Goal: Task Accomplishment & Management: Use online tool/utility

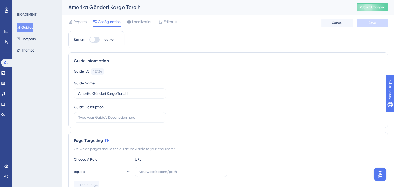
click at [26, 27] on button "Guides" at bounding box center [25, 27] width 16 height 9
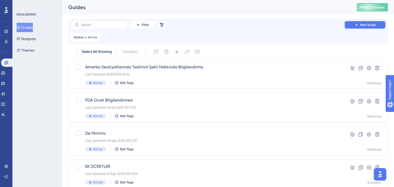
click at [352, 25] on button "New Guide" at bounding box center [364, 25] width 41 height 8
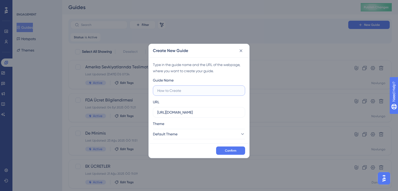
type input "u"
drag, startPoint x: 193, startPoint y: 90, endPoint x: 178, endPoint y: 88, distance: 14.6
click at [178, 88] on input "UPS, FDA Gönderimi" at bounding box center [198, 91] width 83 height 6
click at [199, 89] on input "UPS, FDA Kapsamında GIda" at bounding box center [198, 91] width 83 height 6
type input "UPS, FDA Kapsamında Gıda Gönderimi"
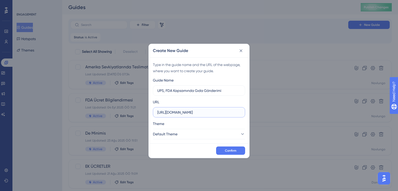
click at [201, 111] on input "https://ship.navlungo.com" at bounding box center [198, 113] width 83 height 6
drag, startPoint x: 201, startPoint y: 111, endPoint x: 150, endPoint y: 107, distance: 50.9
click at [150, 107] on div "Type in the guide name and the URL of the webpage, where you want to create you…" at bounding box center [199, 100] width 100 height 86
paste input "/ship/searchs"
type input "https://ship.navlungo.com/ship/searchs"
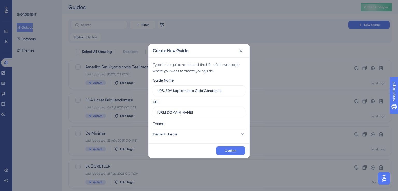
click at [197, 125] on div "Theme" at bounding box center [199, 125] width 92 height 8
click at [202, 134] on button "Default Theme" at bounding box center [199, 134] width 92 height 10
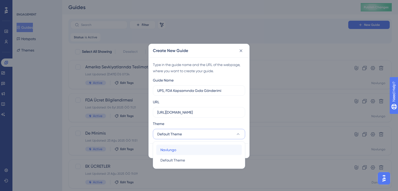
click at [174, 150] on span "Navlungo" at bounding box center [168, 150] width 16 height 6
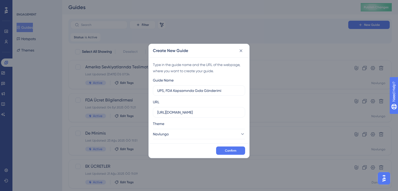
click at [209, 121] on div "Theme" at bounding box center [199, 125] width 92 height 8
click at [235, 149] on span "Confirm" at bounding box center [230, 151] width 11 height 4
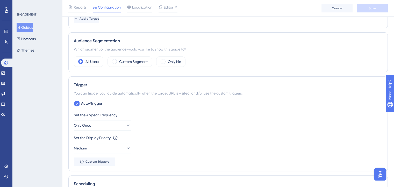
scroll to position [178, 0]
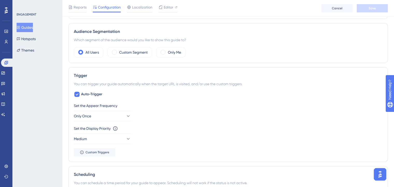
click at [24, 24] on button "Guides" at bounding box center [25, 27] width 16 height 9
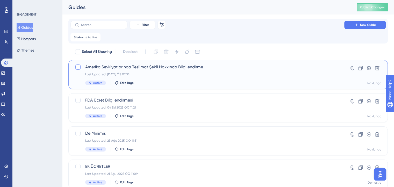
drag, startPoint x: 217, startPoint y: 67, endPoint x: 82, endPoint y: 66, distance: 135.7
click at [82, 66] on div "Amerika Sevkiyatlarında Teslimat Şekli Hakkında Bilgilendirme Last Updated: 16 …" at bounding box center [202, 74] width 255 height 21
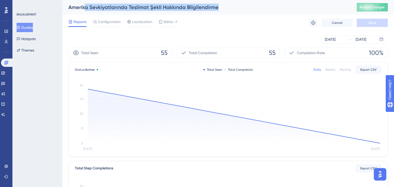
drag, startPoint x: 230, startPoint y: 8, endPoint x: 80, endPoint y: 13, distance: 150.3
click at [80, 13] on div "Amerika Sevkiyatlarında Teslimat Şekli Hakkında Bilgilendirme Publish Changes" at bounding box center [228, 7] width 332 height 15
drag, startPoint x: 69, startPoint y: 8, endPoint x: 217, endPoint y: 2, distance: 148.7
click at [217, 2] on div "Amerika Sevkiyatlarında Teslimat Şekli Hakkında Bilgilendirme Publish Changes" at bounding box center [228, 7] width 332 height 15
copy div "Amerika Sevkiyatlarında Teslimat Şekli Hakkında Bilgilendirme"
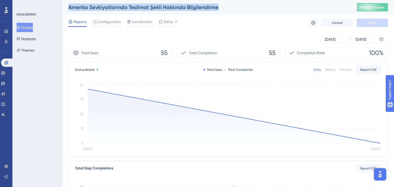
click at [30, 27] on button "Guides" at bounding box center [25, 27] width 16 height 9
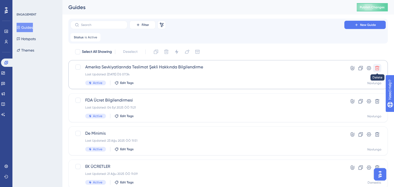
click at [375, 67] on icon at bounding box center [377, 68] width 4 height 4
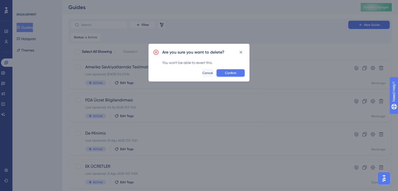
click at [227, 73] on span "Confirm" at bounding box center [230, 73] width 11 height 4
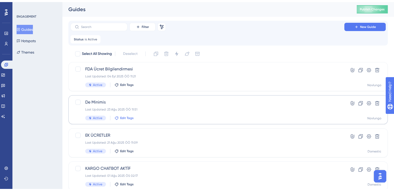
scroll to position [89, 0]
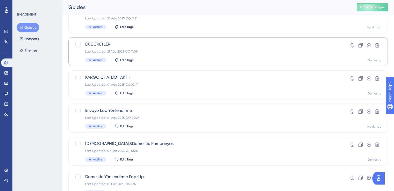
scroll to position [94, 0]
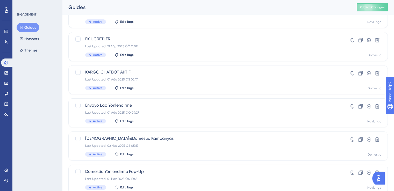
click at [33, 33] on div "Guides Hotspots Themes" at bounding box center [38, 39] width 42 height 32
click at [33, 37] on button "Hotspots" at bounding box center [29, 38] width 25 height 9
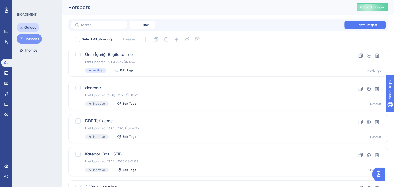
click at [33, 27] on button "Guides" at bounding box center [28, 27] width 23 height 9
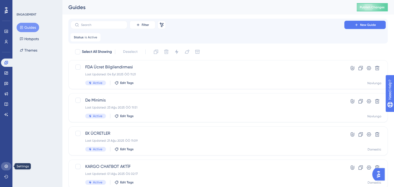
click at [5, 164] on link at bounding box center [6, 166] width 10 height 8
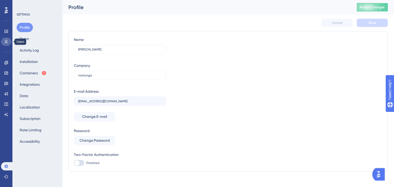
click at [5, 39] on link at bounding box center [6, 42] width 10 height 8
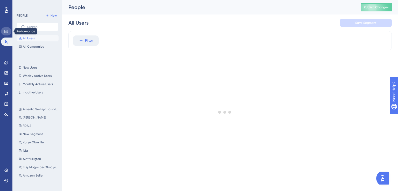
click at [8, 28] on link at bounding box center [6, 31] width 10 height 8
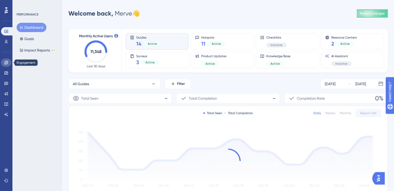
click at [7, 63] on icon at bounding box center [5, 62] width 3 height 3
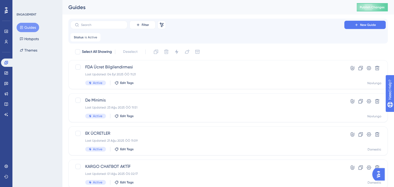
click at [40, 75] on div "ENGAGEMENT Guides Hotspots Themes" at bounding box center [37, 93] width 50 height 187
click at [33, 41] on button "Hotspots" at bounding box center [29, 38] width 25 height 9
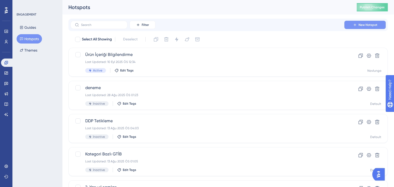
click at [356, 22] on button "New Hotspot" at bounding box center [364, 25] width 41 height 8
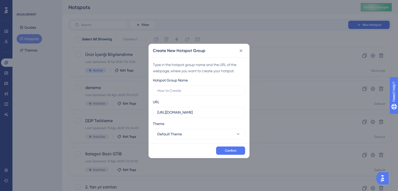
click at [200, 96] on div "Hotspot Group Name URL https://ship.navlungo.com Theme Default Theme" at bounding box center [199, 108] width 92 height 62
click at [163, 85] on label at bounding box center [199, 90] width 92 height 10
click at [163, 88] on input "text" at bounding box center [198, 91] width 83 height 6
type input "UPS FDA Gıda İçerikli Gönderi Bilgilendirme"
click at [208, 114] on input "https://ship.navlungo.com" at bounding box center [198, 113] width 83 height 6
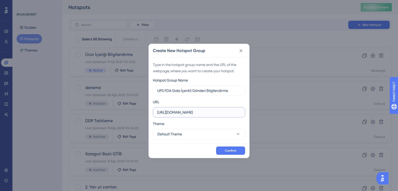
paste input "/ship/searchs"
type input "https://ship.navlungo.com/ship/searchs"
click at [213, 135] on button "Default Theme" at bounding box center [199, 134] width 92 height 10
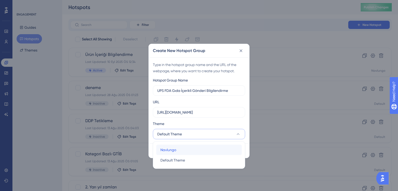
click at [183, 147] on div "Navlungo Navlungo" at bounding box center [198, 150] width 77 height 10
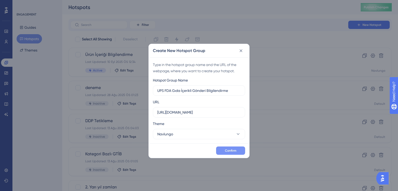
click at [234, 150] on span "Confirm" at bounding box center [230, 151] width 11 height 4
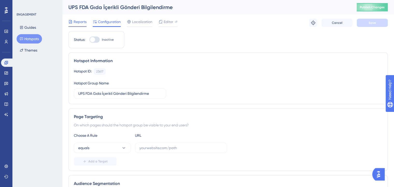
click at [78, 20] on span "Reports" at bounding box center [80, 22] width 13 height 6
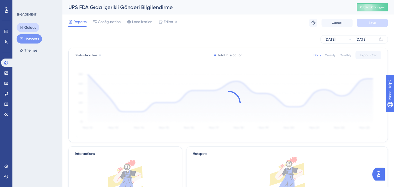
click at [29, 28] on button "Guides" at bounding box center [28, 27] width 23 height 9
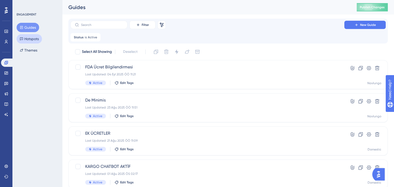
click at [30, 38] on button "Hotspots" at bounding box center [29, 38] width 25 height 9
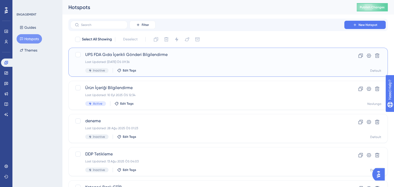
click at [124, 55] on span "UPS FDA Gıda İçerikli Gönderi Bilgilendirme" at bounding box center [207, 55] width 244 height 6
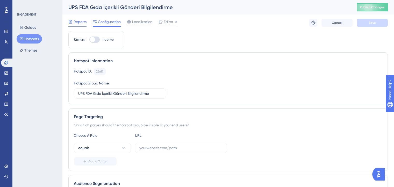
click at [71, 21] on icon at bounding box center [70, 21] width 3 height 3
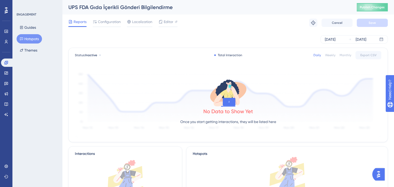
click at [38, 39] on button "Hotspots" at bounding box center [29, 38] width 25 height 9
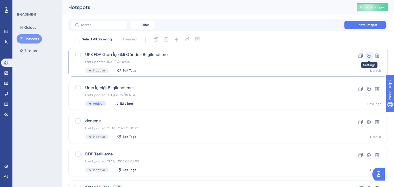
click at [368, 55] on icon at bounding box center [368, 55] width 5 height 5
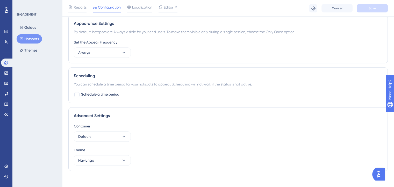
scroll to position [210, 0]
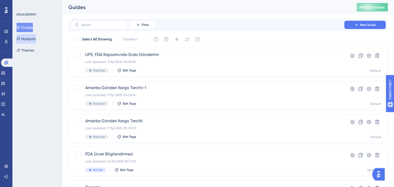
click at [32, 37] on button "Hotspots" at bounding box center [26, 38] width 19 height 9
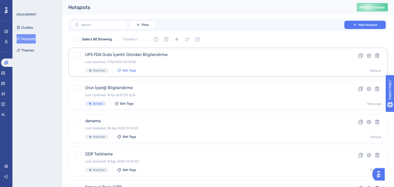
click at [124, 70] on span "Edit Tags" at bounding box center [129, 70] width 13 height 4
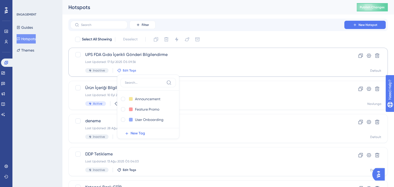
scroll to position [13, 0]
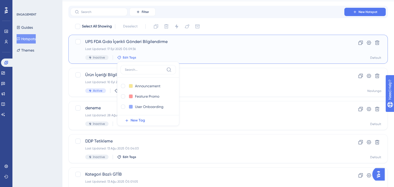
click at [168, 48] on div "Last Updated: 17 Eyl 2025 ÖS 09:36" at bounding box center [207, 49] width 244 height 4
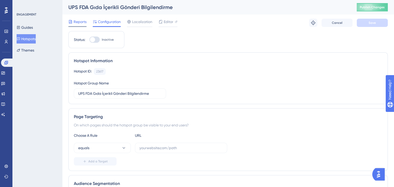
click at [81, 20] on span "Reports" at bounding box center [80, 22] width 13 height 6
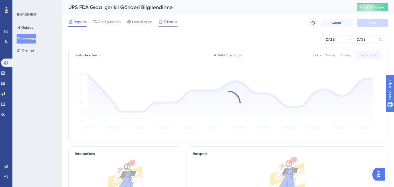
click at [170, 22] on span "Editor" at bounding box center [169, 22] width 10 height 6
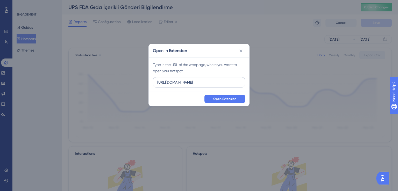
click at [207, 86] on label "https://ship.navlungo.com" at bounding box center [199, 82] width 92 height 10
click at [207, 85] on input "https://ship.navlungo.com" at bounding box center [198, 83] width 83 height 6
click at [207, 86] on label "https://ship.navlungo.com" at bounding box center [199, 82] width 92 height 10
click at [207, 85] on input "https://ship.navlungo.com" at bounding box center [198, 83] width 83 height 6
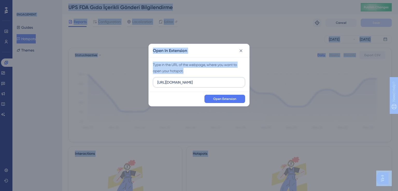
click at [207, 86] on label "https://ship.navlungo.com" at bounding box center [199, 82] width 92 height 10
click at [207, 85] on input "https://ship.navlungo.com" at bounding box center [198, 83] width 83 height 6
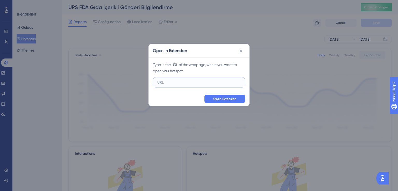
paste input "https://ship.navlungo.com/ship/searchs"
type input "https://ship.navlungo.com/ship/searchs"
click at [219, 96] on button "Open Extension" at bounding box center [224, 99] width 41 height 8
click at [239, 51] on icon at bounding box center [240, 50] width 5 height 5
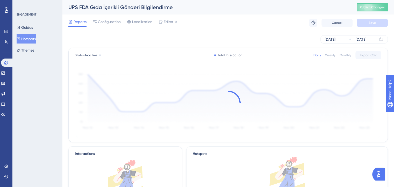
click at [172, 5] on div "UPS FDA Gıda İçerikli Gönderi Bilgilendirme" at bounding box center [205, 7] width 275 height 7
click at [166, 8] on div "UPS FDA Gıda İçerikli Gönderi Bilgilendirme" at bounding box center [205, 7] width 275 height 7
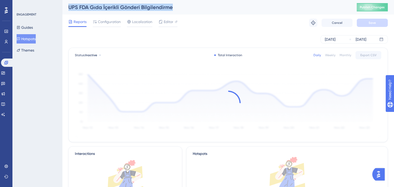
click at [166, 8] on div "UPS FDA Gıda İçerikli Gönderi Bilgilendirme" at bounding box center [205, 7] width 275 height 7
copy div "UPS FDA Gıda İçerikli Gönderi Bilgilendirme"
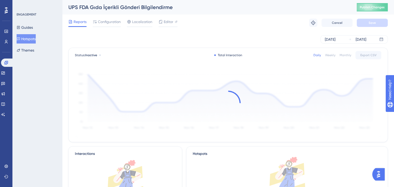
click at [200, 45] on div "Sep 17 2025 Sep 17 2025" at bounding box center [227, 39] width 319 height 17
click at [111, 20] on span "Configuration" at bounding box center [109, 22] width 23 height 6
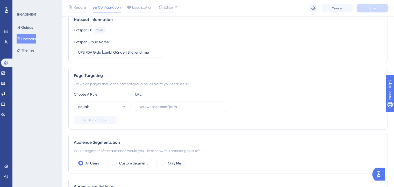
scroll to position [44, 0]
click at [178, 108] on input "text" at bounding box center [180, 107] width 83 height 6
paste input "[URL][DOMAIN_NAME]"
type input "[URL][DOMAIN_NAME]"
click at [169, 123] on div "Add a Target" at bounding box center [228, 120] width 308 height 8
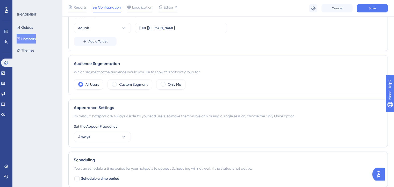
scroll to position [123, 0]
click at [117, 83] on div "Custom Segment" at bounding box center [129, 83] width 45 height 10
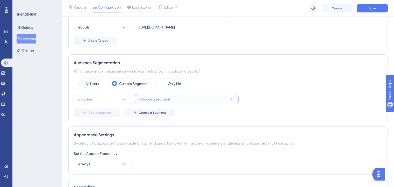
click at [145, 101] on span "Choose a segment" at bounding box center [154, 99] width 31 height 6
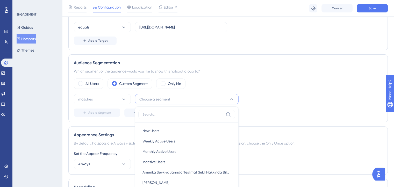
scroll to position [177, 0]
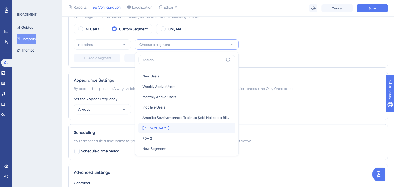
click at [150, 126] on span "[PERSON_NAME]" at bounding box center [155, 128] width 27 height 6
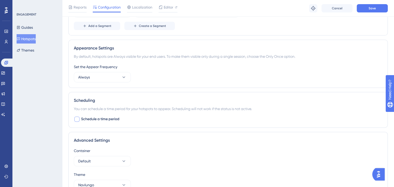
scroll to position [212, 0]
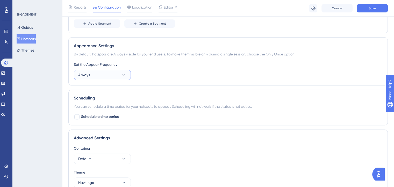
click at [103, 77] on button "Always" at bounding box center [102, 75] width 57 height 10
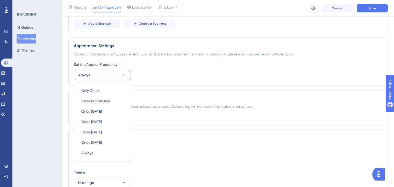
scroll to position [236, 0]
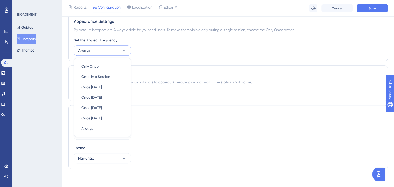
click at [148, 52] on div "Set the Appear Frequency Always Only Once Only Once Once in a Session Once in a…" at bounding box center [228, 46] width 308 height 19
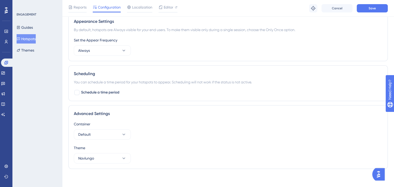
scroll to position [238, 0]
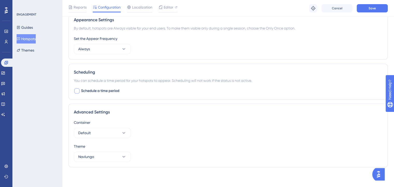
click at [80, 91] on label "Schedule a time period" at bounding box center [97, 91] width 46 height 6
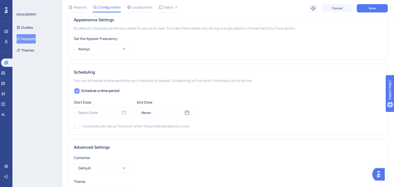
click at [79, 93] on label "Schedule a time period" at bounding box center [97, 91] width 46 height 6
checkbox input "false"
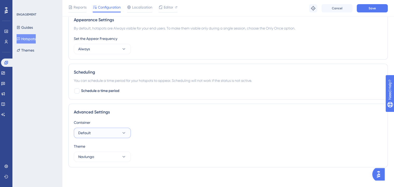
click at [96, 131] on button "Default" at bounding box center [102, 133] width 57 height 10
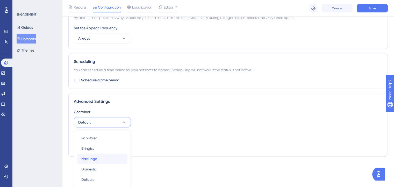
click at [93, 157] on span "Navlungo" at bounding box center [89, 159] width 16 height 6
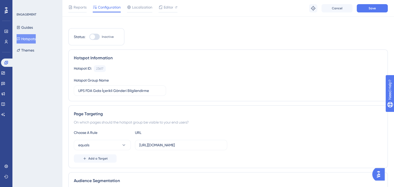
scroll to position [0, 1]
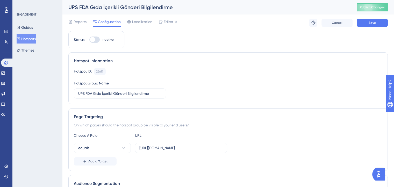
click at [93, 40] on div at bounding box center [92, 39] width 5 height 5
click at [89, 40] on input "Inactive" at bounding box center [89, 40] width 0 height 0
checkbox input "false"
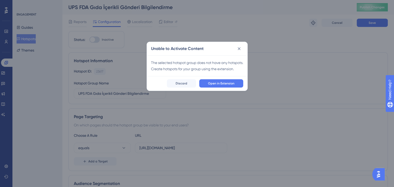
scroll to position [0, 0]
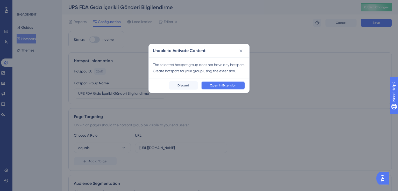
click at [216, 90] on button "Open in Extension" at bounding box center [223, 85] width 44 height 8
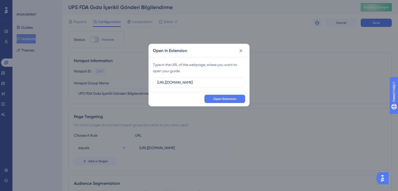
drag, startPoint x: 212, startPoint y: 84, endPoint x: 139, endPoint y: 78, distance: 73.3
click at [139, 78] on div "Open In Extension Type in the URL of the webpage, where you want to open your g…" at bounding box center [199, 95] width 398 height 191
type input "[URL][DOMAIN_NAME]"
click at [228, 96] on button "Open Extension" at bounding box center [224, 99] width 41 height 8
click at [241, 50] on icon at bounding box center [241, 50] width 3 height 3
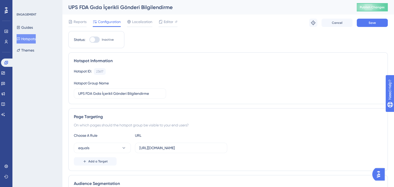
click at [96, 35] on div "Status: Inactive" at bounding box center [96, 39] width 56 height 17
click at [94, 38] on div at bounding box center [94, 40] width 10 height 6
click at [89, 40] on input "Inactive" at bounding box center [89, 40] width 0 height 0
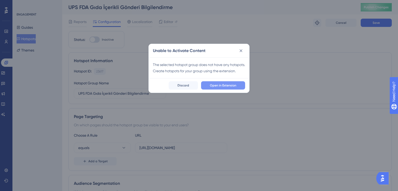
click at [214, 88] on span "Open in Extension" at bounding box center [223, 85] width 26 height 4
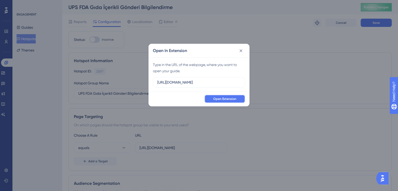
click at [213, 100] on button "Open Extension" at bounding box center [224, 99] width 41 height 8
click at [241, 47] on button at bounding box center [241, 51] width 8 height 8
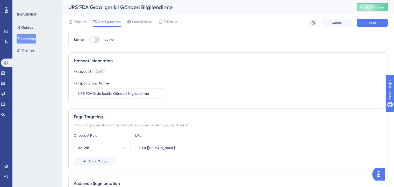
click at [97, 38] on div at bounding box center [94, 40] width 10 height 6
click at [89, 40] on input "Inactive" at bounding box center [89, 40] width 0 height 0
checkbox input "false"
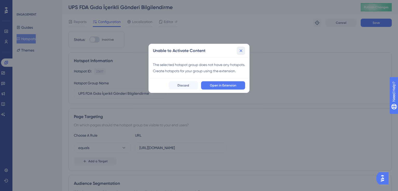
click at [240, 51] on icon at bounding box center [240, 50] width 5 height 5
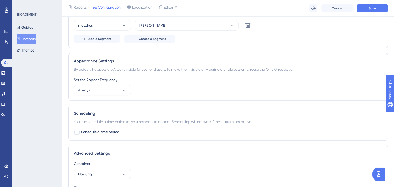
scroll to position [238, 0]
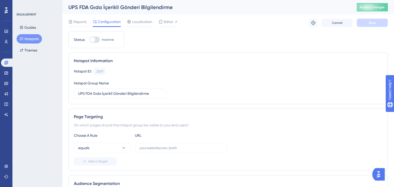
click at [31, 39] on button "Hotspots" at bounding box center [29, 38] width 25 height 9
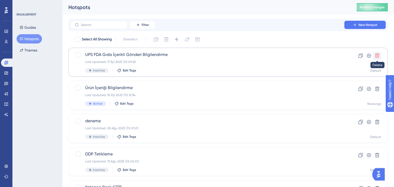
click at [377, 56] on icon at bounding box center [376, 55] width 5 height 5
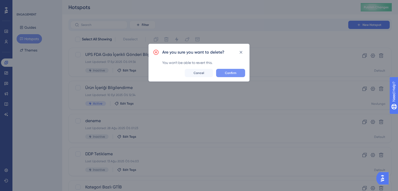
click at [227, 73] on span "Confirm" at bounding box center [230, 73] width 11 height 4
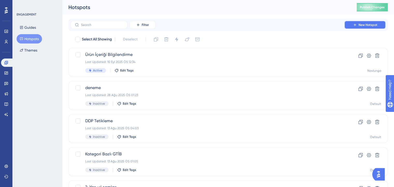
click at [363, 28] on button "New Hotspot" at bounding box center [364, 25] width 41 height 8
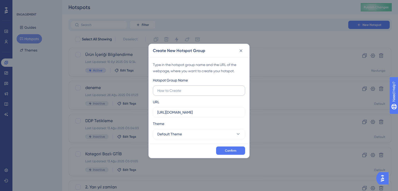
click at [203, 88] on input "text" at bounding box center [198, 91] width 83 height 6
click at [182, 91] on input "text" at bounding box center [198, 91] width 83 height 6
type input "u"
type input "UPS FDA Gıda İçeriği Bilgilendirme"
click at [209, 112] on input "[URL][DOMAIN_NAME]" at bounding box center [198, 113] width 83 height 6
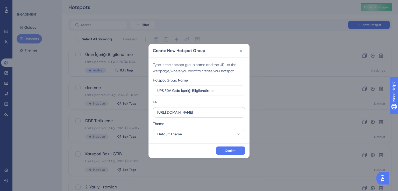
click at [213, 115] on label "[URL][DOMAIN_NAME]" at bounding box center [199, 112] width 92 height 10
click at [213, 115] on input "[URL][DOMAIN_NAME]" at bounding box center [198, 113] width 83 height 6
paste input "/ship/searchs"
type input "[URL][DOMAIN_NAME]"
click at [206, 134] on button "Default Theme" at bounding box center [199, 134] width 92 height 10
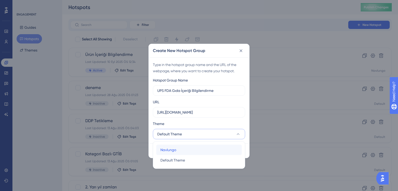
click at [188, 150] on div "Navlungo Navlungo" at bounding box center [198, 150] width 77 height 10
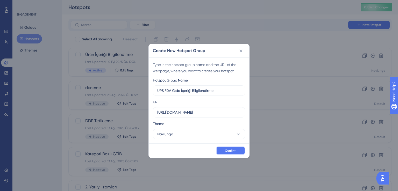
click at [217, 150] on button "Confirm" at bounding box center [230, 151] width 29 height 8
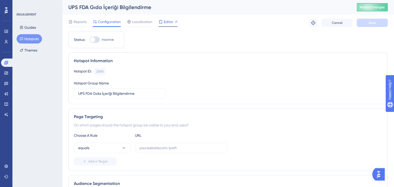
click at [165, 20] on span "Editor" at bounding box center [169, 22] width 10 height 6
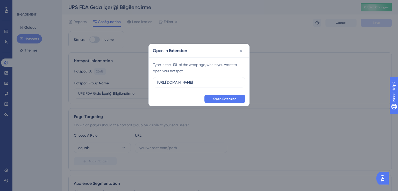
drag, startPoint x: 208, startPoint y: 81, endPoint x: 127, endPoint y: 82, distance: 80.3
click at [127, 82] on div "Open In Extension Type in the URL of the webpage, where you want to open your h…" at bounding box center [199, 95] width 398 height 191
type input "https://ship.navlungo.com/ship/searchs"
click at [226, 102] on button "Open Extension" at bounding box center [224, 99] width 41 height 8
click at [239, 55] on button at bounding box center [241, 51] width 8 height 8
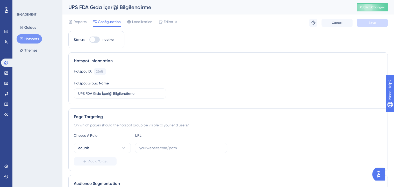
click at [26, 38] on button "Hotspots" at bounding box center [29, 38] width 25 height 9
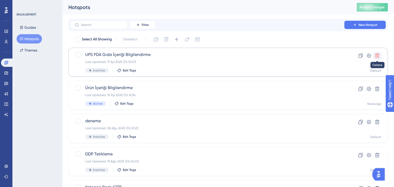
click at [378, 56] on icon at bounding box center [376, 55] width 5 height 5
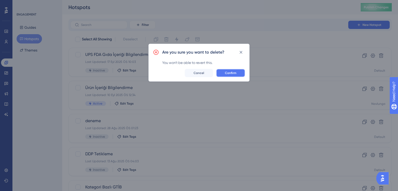
click at [236, 73] on span "Confirm" at bounding box center [230, 73] width 11 height 4
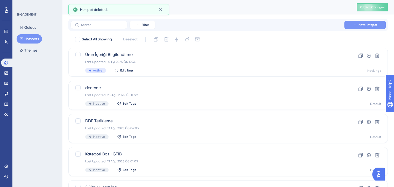
click at [358, 25] on button "New Hotspot" at bounding box center [364, 25] width 41 height 8
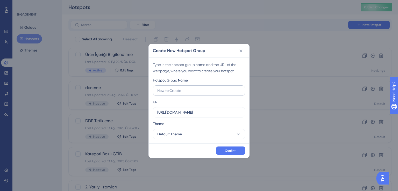
click at [194, 93] on input "text" at bounding box center [198, 91] width 83 height 6
type input "UPS FDA Ürün İçeriği Bilgilendirme"
drag, startPoint x: 202, startPoint y: 114, endPoint x: 145, endPoint y: 116, distance: 57.3
click at [145, 116] on div "Create New Hotspot Group Type in the hotspot group name and the URL of the webp…" at bounding box center [199, 95] width 398 height 191
paste input "/ship/searchs"
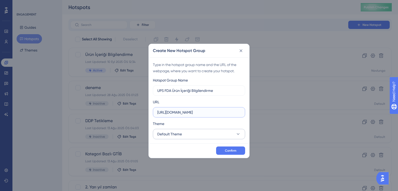
type input "https://ship.navlungo.com/ship/searchs"
click at [172, 132] on span "Default Theme" at bounding box center [169, 134] width 25 height 6
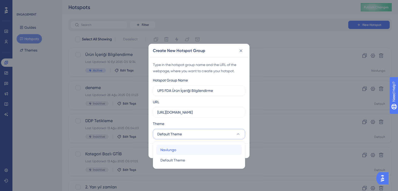
click at [174, 145] on div "Navlungo Navlungo" at bounding box center [198, 150] width 77 height 10
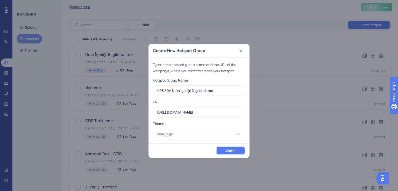
click at [224, 149] on button "Confirm" at bounding box center [230, 151] width 29 height 8
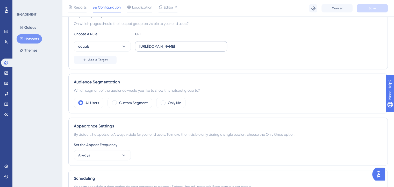
scroll to position [104, 0]
click at [138, 103] on label "Custom Segment" at bounding box center [133, 102] width 28 height 6
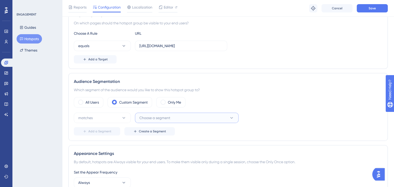
click at [150, 119] on span "Choose a segment" at bounding box center [154, 118] width 31 height 6
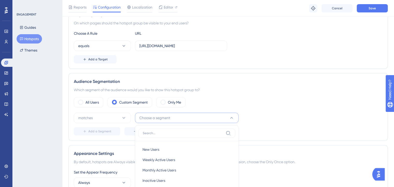
scroll to position [177, 0]
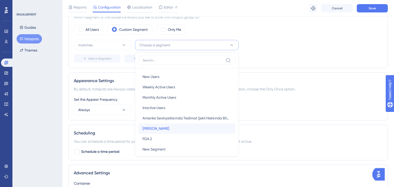
click at [157, 127] on span "Ahmet TEST" at bounding box center [155, 128] width 27 height 6
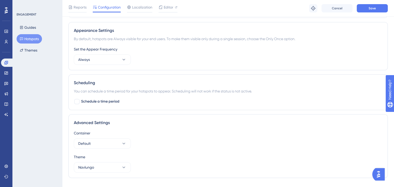
scroll to position [238, 0]
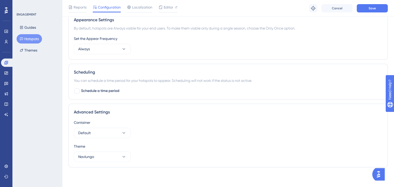
click at [105, 126] on div "Container Default" at bounding box center [228, 128] width 308 height 19
click at [103, 129] on button "Default" at bounding box center [102, 133] width 57 height 10
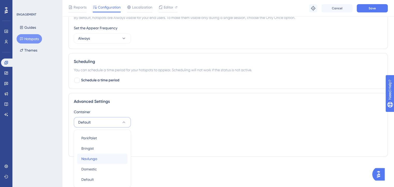
click at [88, 160] on span "Navlungo" at bounding box center [89, 159] width 16 height 6
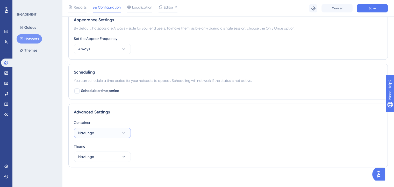
click at [104, 135] on button "Navlungo" at bounding box center [102, 133] width 57 height 10
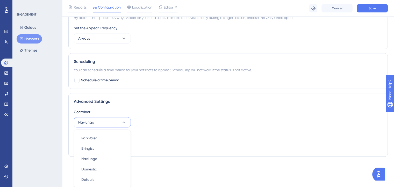
click at [155, 138] on div "Theme" at bounding box center [228, 136] width 308 height 6
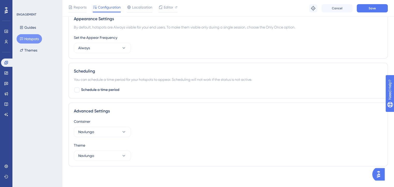
scroll to position [238, 0]
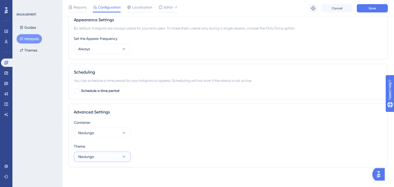
click at [114, 156] on button "Navlungo" at bounding box center [102, 157] width 57 height 10
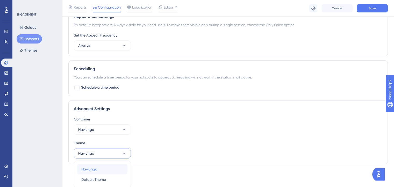
click at [97, 167] on div "Navlungo Navlungo" at bounding box center [102, 169] width 42 height 10
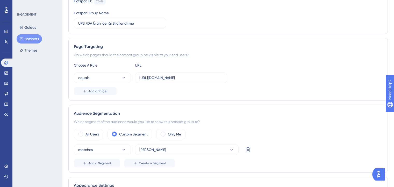
scroll to position [0, 0]
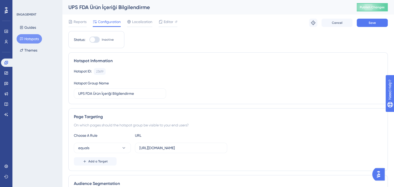
click at [96, 41] on div at bounding box center [94, 40] width 10 height 6
click at [89, 40] on input "Inactive" at bounding box center [89, 40] width 0 height 0
checkbox input "true"
click at [379, 23] on button "Save" at bounding box center [372, 23] width 31 height 8
click at [35, 39] on button "Hotspots" at bounding box center [29, 38] width 25 height 9
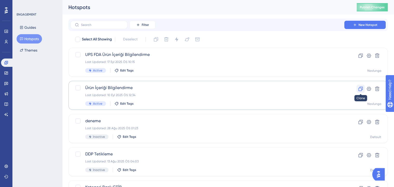
click at [360, 87] on icon at bounding box center [360, 89] width 4 height 4
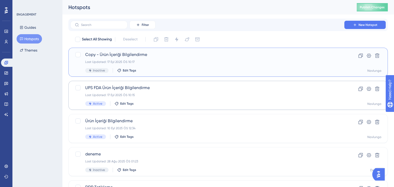
click at [208, 57] on span "Copy - Ürün İçeriği Bilgilendirme" at bounding box center [207, 55] width 244 height 6
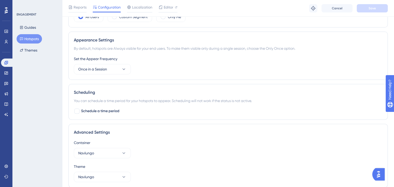
scroll to position [190, 0]
click at [117, 71] on button "Once in a Session" at bounding box center [102, 68] width 57 height 10
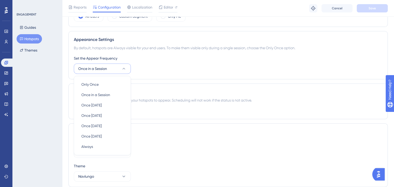
scroll to position [210, 0]
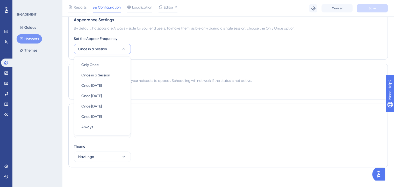
click at [145, 45] on div "Set the Appear Frequency Once in a Session Only Once Only Once Once in a Sessio…" at bounding box center [228, 44] width 308 height 19
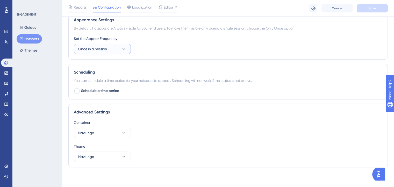
click at [121, 44] on button "Once in a Session" at bounding box center [102, 49] width 57 height 10
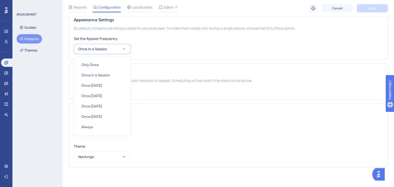
click at [134, 44] on div "Set the Appear Frequency Once in a Session Only Once Only Once Once in a Sessio…" at bounding box center [228, 44] width 308 height 19
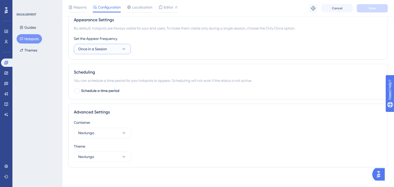
click at [117, 51] on button "Once in a Session" at bounding box center [102, 49] width 57 height 10
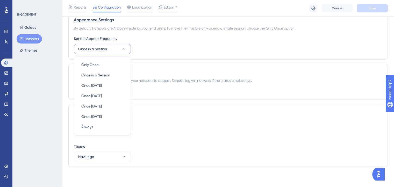
scroll to position [208, 0]
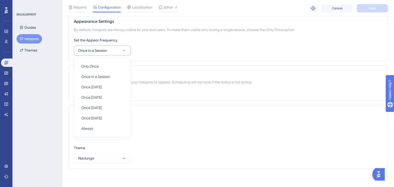
click at [163, 57] on div "Appearance Settings By default, hotspots are Always visible for your end users.…" at bounding box center [227, 37] width 319 height 48
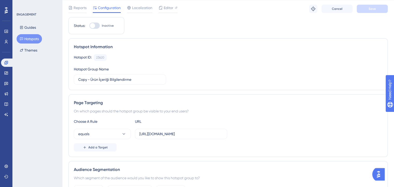
scroll to position [0, 4]
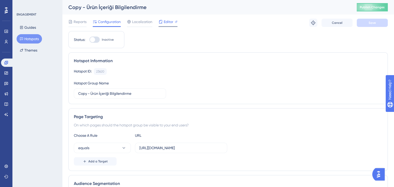
click at [165, 23] on span "Editor" at bounding box center [169, 22] width 10 height 6
click at [26, 38] on button "Hotspots" at bounding box center [29, 38] width 25 height 9
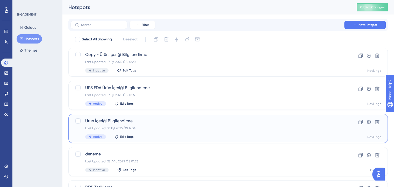
click at [148, 126] on div "Last Updated: 10 Eyl 2025 ÖS 12:34" at bounding box center [207, 128] width 244 height 4
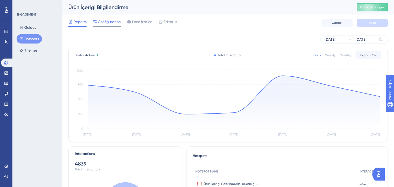
click at [104, 23] on span "Configuration" at bounding box center [109, 22] width 23 height 6
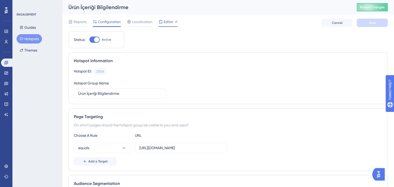
click at [163, 20] on div "Editor" at bounding box center [168, 22] width 19 height 6
click at [26, 37] on button "Hotspots" at bounding box center [29, 38] width 25 height 9
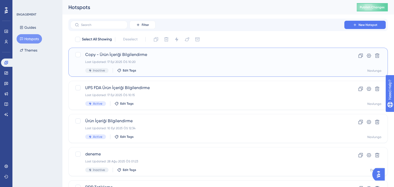
click at [281, 57] on span "Copy - Ürün İçeriği Bilgilendirme" at bounding box center [207, 55] width 244 height 6
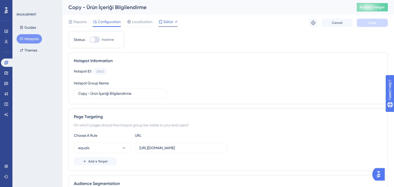
click at [165, 20] on span "Editor" at bounding box center [169, 22] width 10 height 6
click at [95, 41] on div at bounding box center [94, 40] width 10 height 6
click at [89, 40] on input "Inactive" at bounding box center [89, 40] width 0 height 0
click at [95, 40] on div at bounding box center [96, 39] width 5 height 5
click at [89, 40] on input "Active" at bounding box center [89, 40] width 0 height 0
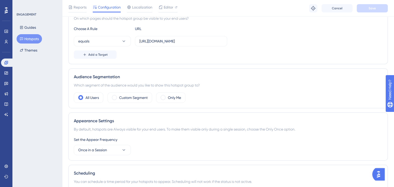
scroll to position [111, 0]
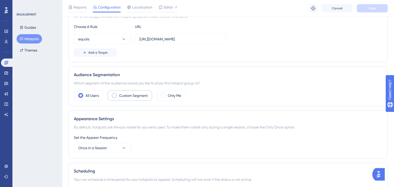
click at [125, 94] on label "Custom Segment" at bounding box center [133, 95] width 28 height 6
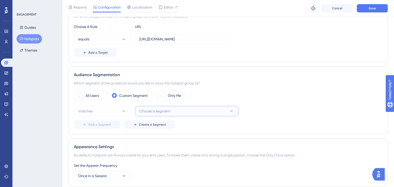
click at [147, 113] on span "Choose a segment" at bounding box center [154, 111] width 31 height 6
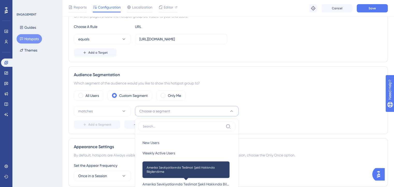
scroll to position [183, 0]
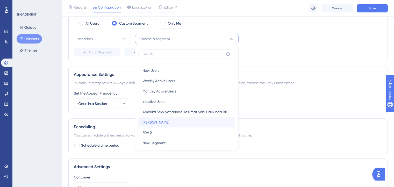
click at [151, 124] on span "Ahmet TEST" at bounding box center [155, 122] width 27 height 6
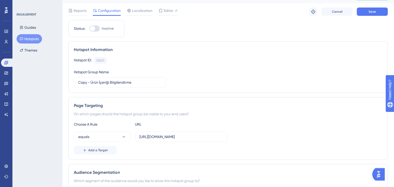
scroll to position [0, 0]
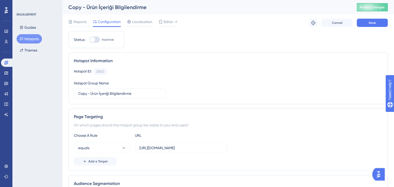
click at [95, 42] on div at bounding box center [94, 40] width 10 height 6
click at [89, 40] on input "Inactive" at bounding box center [89, 40] width 0 height 0
checkbox input "true"
click at [367, 26] on button "Save" at bounding box center [372, 23] width 31 height 8
click at [363, 9] on button "Publish Changes" at bounding box center [372, 7] width 31 height 8
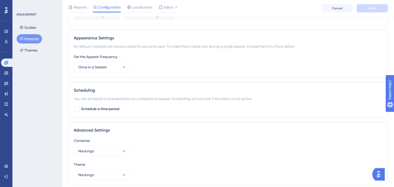
scroll to position [220, 0]
click at [92, 65] on span "Once in a Session" at bounding box center [92, 66] width 29 height 6
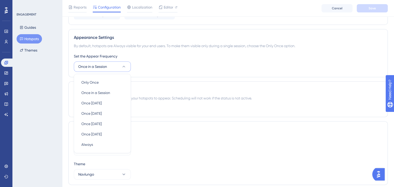
scroll to position [238, 0]
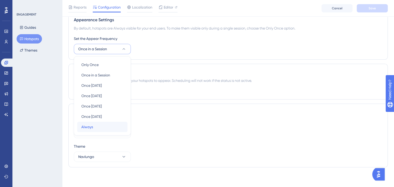
click at [92, 125] on span "Always" at bounding box center [87, 127] width 12 height 6
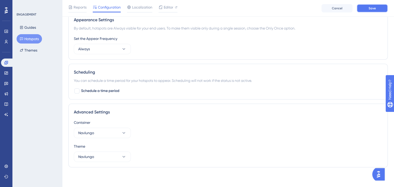
click at [372, 10] on span "Save" at bounding box center [372, 8] width 7 height 4
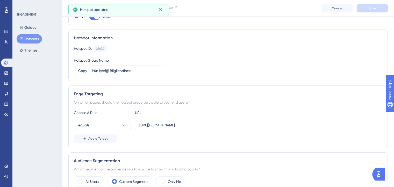
scroll to position [0, 0]
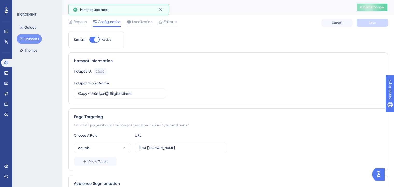
click at [372, 10] on button "Publish Changes" at bounding box center [372, 7] width 31 height 8
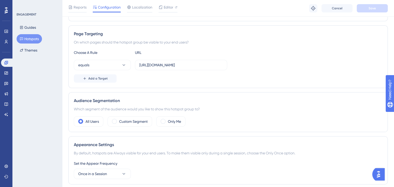
scroll to position [94, 0]
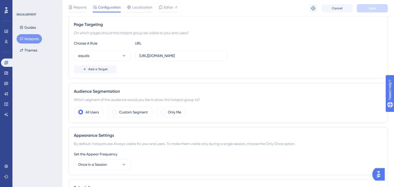
click at [138, 105] on div "Audience Segmentation Which segment of the audience would you like to show this…" at bounding box center [227, 103] width 319 height 40
click at [138, 107] on div "Custom Segment" at bounding box center [129, 112] width 45 height 10
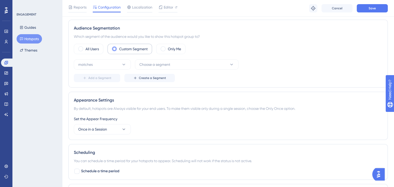
scroll to position [157, 0]
click at [155, 64] on span "Choose a segment" at bounding box center [154, 64] width 31 height 6
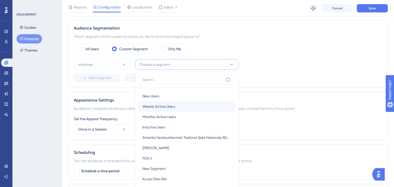
scroll to position [182, 0]
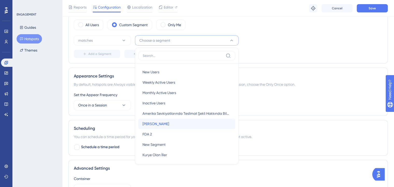
click at [162, 124] on span "Ahmet TEST" at bounding box center [155, 124] width 27 height 6
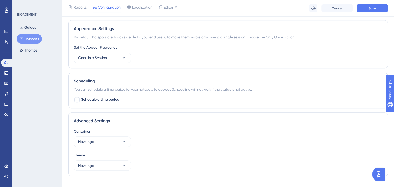
scroll to position [229, 0]
click at [93, 56] on span "Once in a Session" at bounding box center [92, 58] width 29 height 6
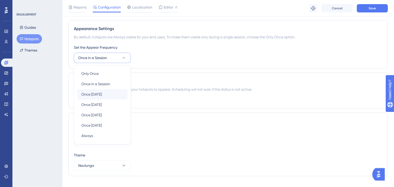
scroll to position [238, 0]
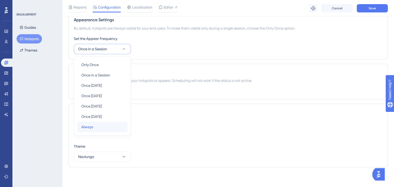
click at [94, 128] on div "Always Always" at bounding box center [102, 127] width 42 height 10
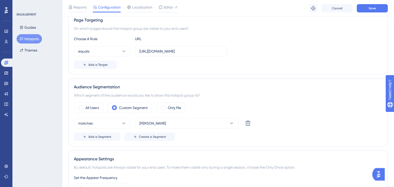
scroll to position [0, 0]
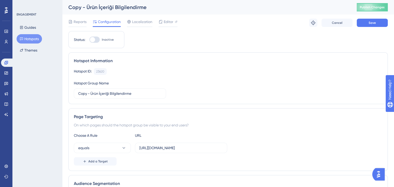
click at [97, 41] on div at bounding box center [94, 40] width 10 height 6
click at [89, 40] on input "Inactive" at bounding box center [89, 40] width 0 height 0
checkbox input "true"
click at [383, 21] on button "Save" at bounding box center [372, 23] width 31 height 8
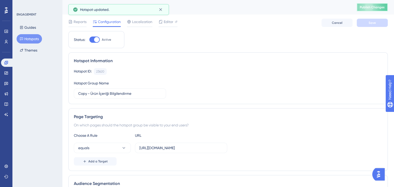
click at [366, 3] on button "Publish Changes" at bounding box center [372, 7] width 31 height 8
click at [161, 10] on icon at bounding box center [160, 9] width 5 height 5
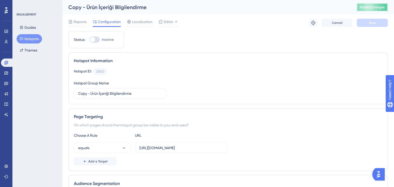
click at [384, 9] on span "Publish Changes" at bounding box center [372, 7] width 25 height 4
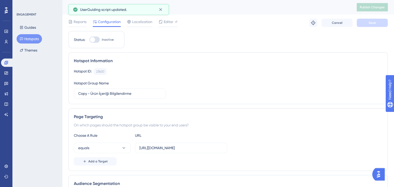
click at [93, 41] on div at bounding box center [92, 39] width 5 height 5
click at [89, 40] on input "Inactive" at bounding box center [89, 40] width 0 height 0
checkbox input "true"
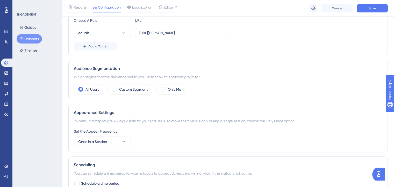
scroll to position [117, 0]
click at [140, 87] on label "Custom Segment" at bounding box center [133, 89] width 28 height 6
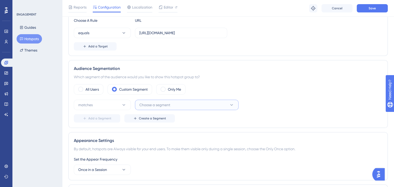
click at [160, 104] on span "Choose a segment" at bounding box center [154, 105] width 31 height 6
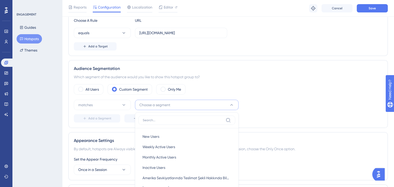
scroll to position [165, 0]
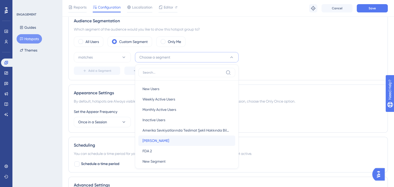
click at [173, 141] on div "Ahmet TEST Ahmet TEST" at bounding box center [186, 140] width 89 height 10
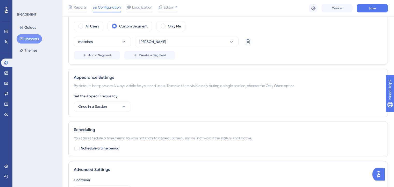
scroll to position [181, 0]
click at [104, 107] on span "Once in a Session" at bounding box center [92, 106] width 29 height 6
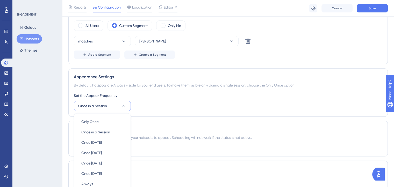
scroll to position [238, 0]
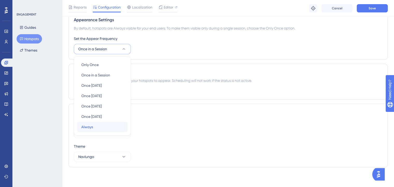
click at [94, 127] on div "Always Always" at bounding box center [102, 127] width 42 height 10
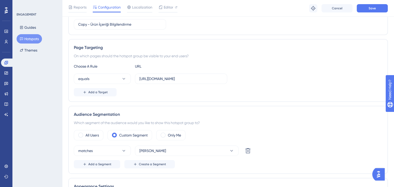
scroll to position [0, 0]
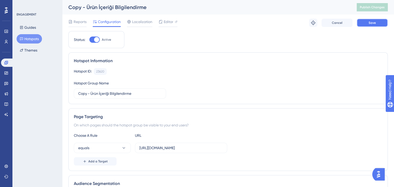
click at [378, 22] on button "Save" at bounding box center [372, 23] width 31 height 8
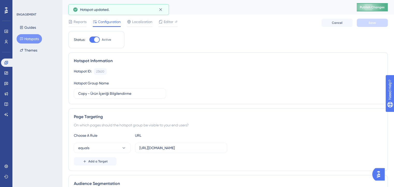
click at [372, 10] on button "Publish Changes" at bounding box center [372, 7] width 31 height 8
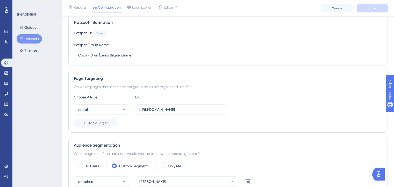
scroll to position [40, 4]
click at [34, 31] on button "Guides" at bounding box center [28, 27] width 23 height 9
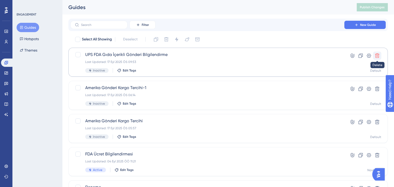
click at [376, 54] on icon at bounding box center [377, 56] width 4 height 4
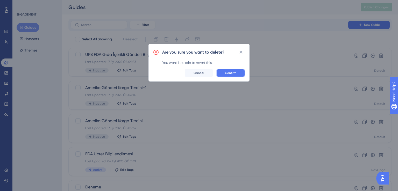
click at [222, 70] on button "Confirm" at bounding box center [230, 73] width 29 height 8
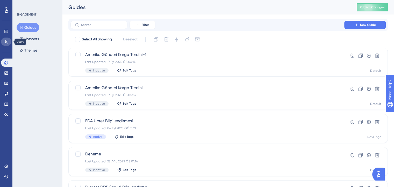
click at [4, 42] on icon at bounding box center [6, 42] width 4 height 4
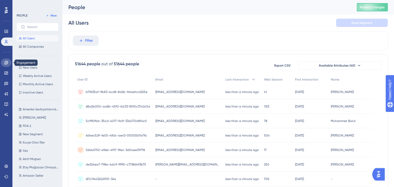
click at [7, 61] on icon at bounding box center [6, 63] width 4 height 4
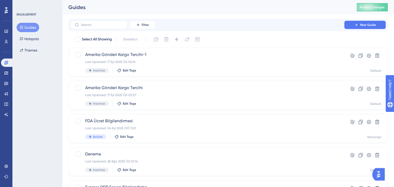
click at [371, 20] on div "Filter New Guide" at bounding box center [227, 25] width 319 height 12
click at [352, 24] on button "New Guide" at bounding box center [364, 25] width 41 height 8
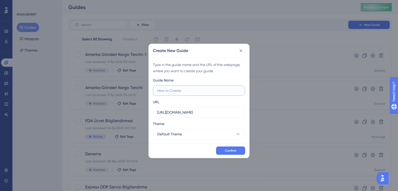
paste input "Amerika Sevkiyatlarında Teslimat Şekli Hakkında Bilgilendirme"
type input "Amerika Sevkiyatlarında Teslimat Şekli Hakkında Bilgilendirme"
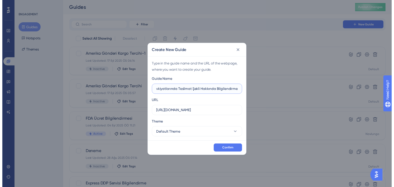
scroll to position [0, 0]
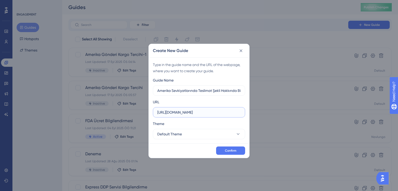
drag, startPoint x: 210, startPoint y: 111, endPoint x: 149, endPoint y: 109, distance: 60.6
click at [149, 109] on div "Type in the guide name and the URL of the webpage, where you want to create you…" at bounding box center [199, 100] width 100 height 86
paste input "/ship/priceCalculator"
type input "https://ship.navlungo.com/ship/priceCalculator"
click at [181, 132] on span "Default Theme" at bounding box center [169, 134] width 25 height 6
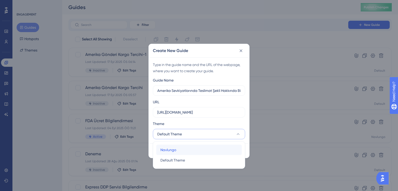
click at [170, 148] on span "Navlungo" at bounding box center [168, 150] width 16 height 6
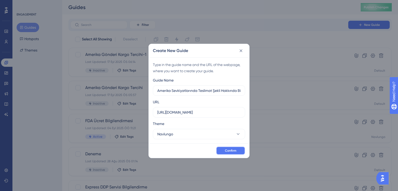
click at [224, 148] on button "Confirm" at bounding box center [230, 151] width 29 height 8
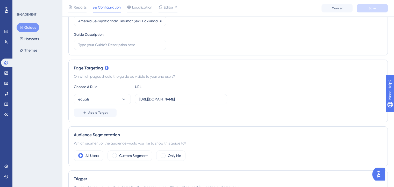
scroll to position [114, 0]
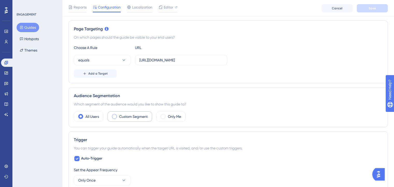
click at [128, 115] on label "Custom Segment" at bounding box center [133, 116] width 28 height 6
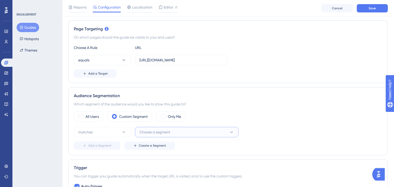
click at [153, 135] on button "Choose a segment" at bounding box center [187, 132] width 104 height 10
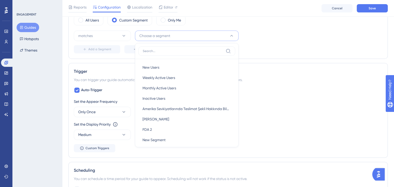
scroll to position [6, 0]
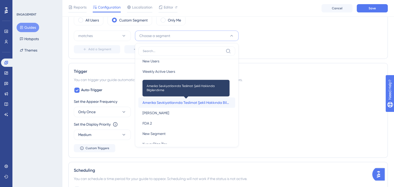
click at [161, 99] on span "Amerika Sevkiyatlarında Teslimat Şekli Hakkında Bilgilendirme" at bounding box center [186, 102] width 89 height 6
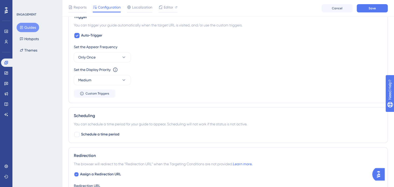
scroll to position [265, 0]
click at [109, 56] on button "Only Once" at bounding box center [102, 57] width 57 height 10
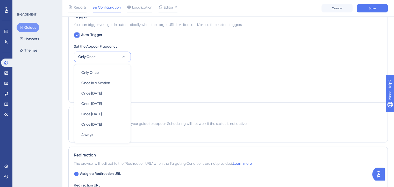
scroll to position [274, 0]
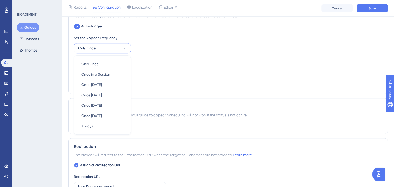
click at [147, 50] on div "Set the Appear Frequency Only Once Only Once Only Once Once in a Session Once i…" at bounding box center [228, 44] width 308 height 19
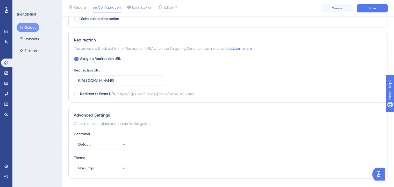
scroll to position [392, 0]
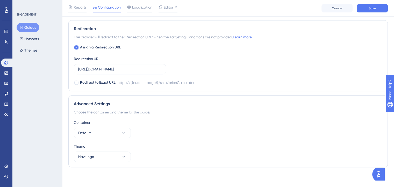
click at [96, 125] on div "Container Default" at bounding box center [228, 128] width 308 height 19
click at [99, 128] on button "Default" at bounding box center [102, 133] width 57 height 10
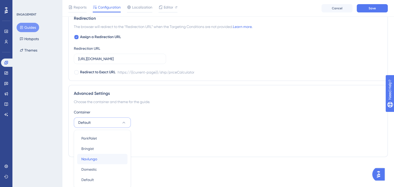
click at [97, 157] on span "Navlungo" at bounding box center [89, 159] width 16 height 6
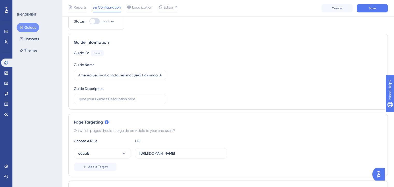
scroll to position [0, 0]
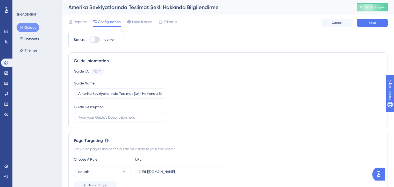
click at [93, 40] on div at bounding box center [92, 39] width 5 height 5
click at [89, 40] on input "Inactive" at bounding box center [89, 40] width 0 height 0
checkbox input "true"
click at [372, 23] on span "Save" at bounding box center [372, 23] width 7 height 4
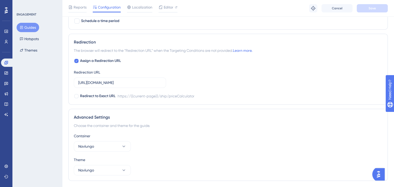
scroll to position [392, 0]
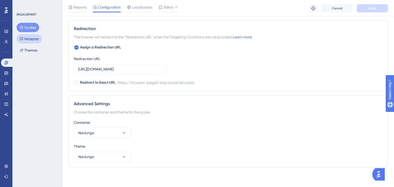
click at [27, 36] on button "Hotspots" at bounding box center [29, 38] width 25 height 9
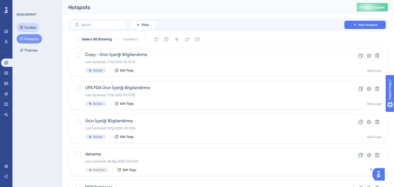
click at [33, 28] on button "Guides" at bounding box center [28, 27] width 23 height 9
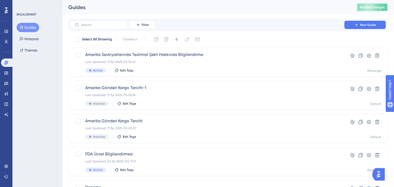
click at [372, 9] on span "Publish Changes" at bounding box center [372, 7] width 25 height 4
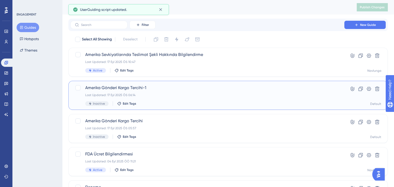
click at [168, 92] on div "Amerika Gönderi Kargo Tercihi-1 Last Updated: 17 Eyl 2025 ÖS 06:14 Inactive Edi…" at bounding box center [207, 95] width 244 height 21
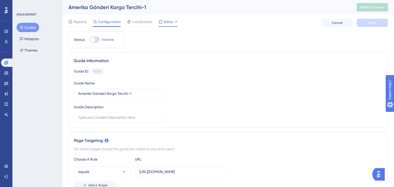
click at [165, 24] on span "Editor" at bounding box center [169, 22] width 10 height 6
click at [4, 38] on link at bounding box center [6, 42] width 10 height 8
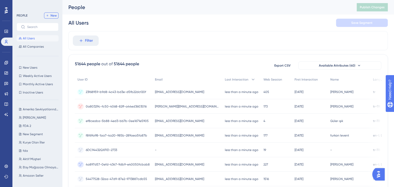
click at [53, 17] on span "New" at bounding box center [54, 15] width 6 height 4
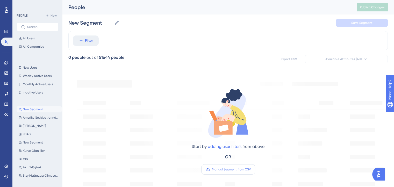
click at [237, 167] on span "Manual Segment from CSV" at bounding box center [231, 169] width 39 height 4
click at [251, 169] on input "Manual Segment from CSV" at bounding box center [251, 169] width 0 height 0
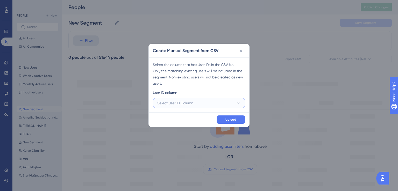
click at [191, 98] on button "Select User ID Column" at bounding box center [199, 103] width 92 height 10
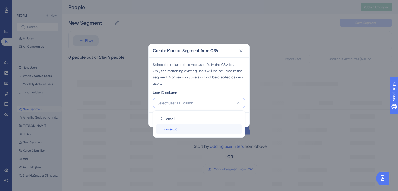
click at [184, 128] on div "B - user_id B - user_id" at bounding box center [198, 129] width 77 height 10
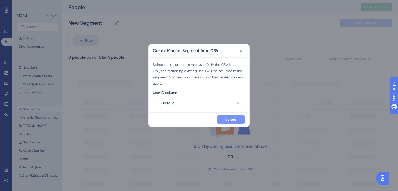
click at [230, 118] on span "Upload" at bounding box center [230, 120] width 11 height 4
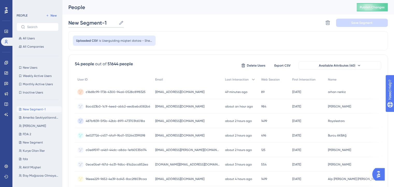
click at [97, 23] on input "New Segment-1" at bounding box center [92, 22] width 48 height 7
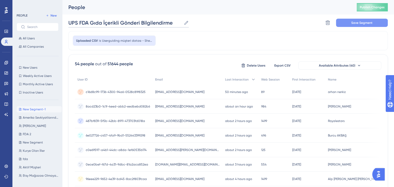
type input "UPS FDA Gıda İçerikli Gönderi Bilgilendirme"
click at [355, 27] on button "Save Segment" at bounding box center [362, 23] width 52 height 8
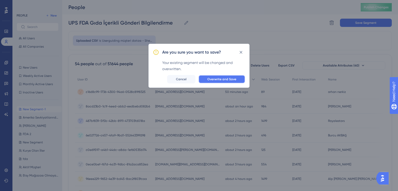
click at [223, 78] on span "Overwrite and Save" at bounding box center [221, 79] width 29 height 4
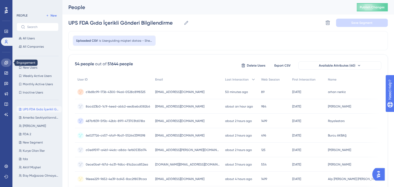
click at [5, 64] on icon at bounding box center [5, 62] width 3 height 3
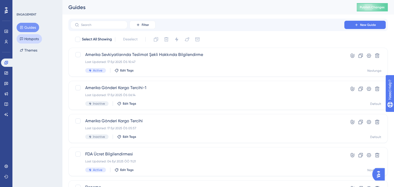
click at [32, 38] on button "Hotspots" at bounding box center [29, 38] width 25 height 9
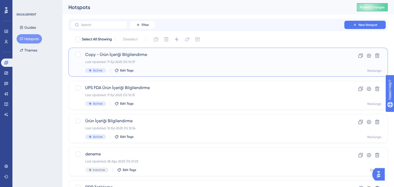
click at [123, 55] on span "Copy - Ürün İçeriği Bilgilendirme" at bounding box center [207, 55] width 244 height 6
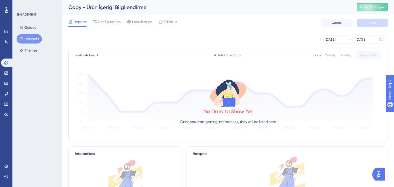
click at [112, 27] on div "Reports Configuration Localization Editor Cancel Save" at bounding box center [227, 23] width 319 height 17
click at [112, 22] on span "Configuration" at bounding box center [109, 22] width 23 height 6
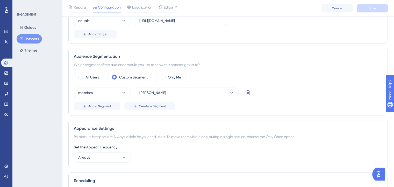
scroll to position [129, 0]
click at [37, 35] on button "Hotspots" at bounding box center [29, 38] width 25 height 9
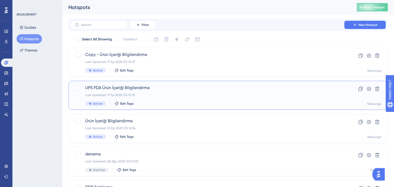
click at [98, 86] on span "UPS FDA Ürün İçeriği Bilgilendirme" at bounding box center [207, 88] width 244 height 6
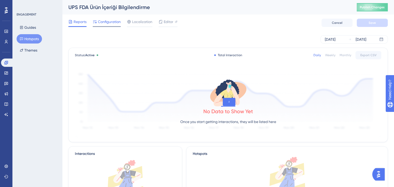
click at [109, 24] on span "Configuration" at bounding box center [109, 22] width 23 height 6
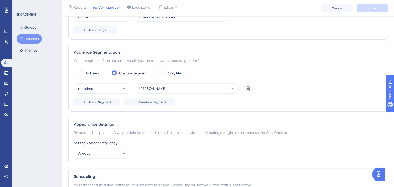
scroll to position [134, 0]
click at [28, 37] on button "Hotspots" at bounding box center [29, 38] width 25 height 9
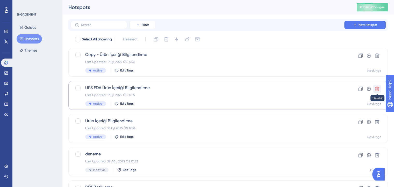
click at [381, 88] on button at bounding box center [377, 89] width 8 height 8
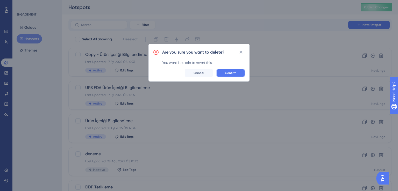
click at [229, 70] on button "Confirm" at bounding box center [230, 73] width 29 height 8
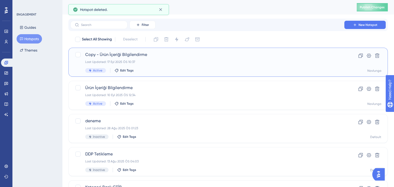
click at [136, 55] on span "Copy - Ürün İçeriği Bilgilendirme" at bounding box center [207, 55] width 244 height 6
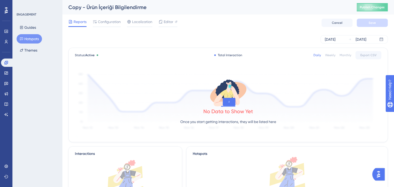
click at [113, 17] on div "Reports Configuration Localization Editor Cancel Save" at bounding box center [227, 23] width 319 height 17
click at [110, 22] on span "Configuration" at bounding box center [109, 22] width 23 height 6
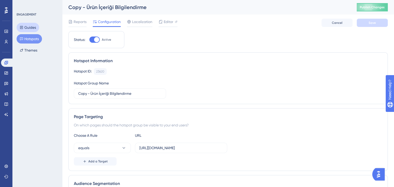
click at [29, 26] on button "Guides" at bounding box center [28, 27] width 23 height 9
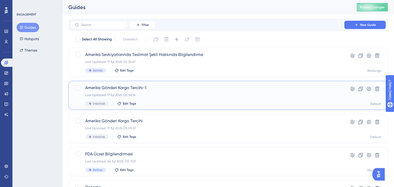
click at [99, 87] on span "Amerika Gönderi Kargo Tercihi-1" at bounding box center [207, 88] width 244 height 6
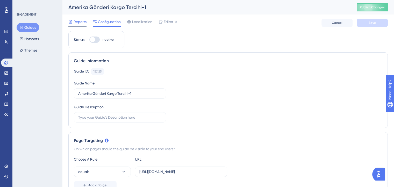
click at [83, 23] on span "Reports" at bounding box center [80, 22] width 13 height 6
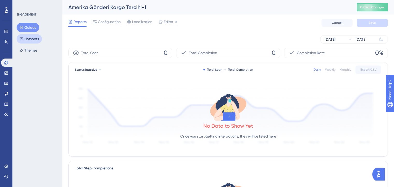
click at [32, 39] on button "Hotspots" at bounding box center [29, 38] width 25 height 9
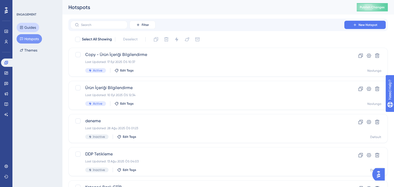
click at [30, 26] on button "Guides" at bounding box center [28, 27] width 23 height 9
